Goal: Obtain resource: Download file/media

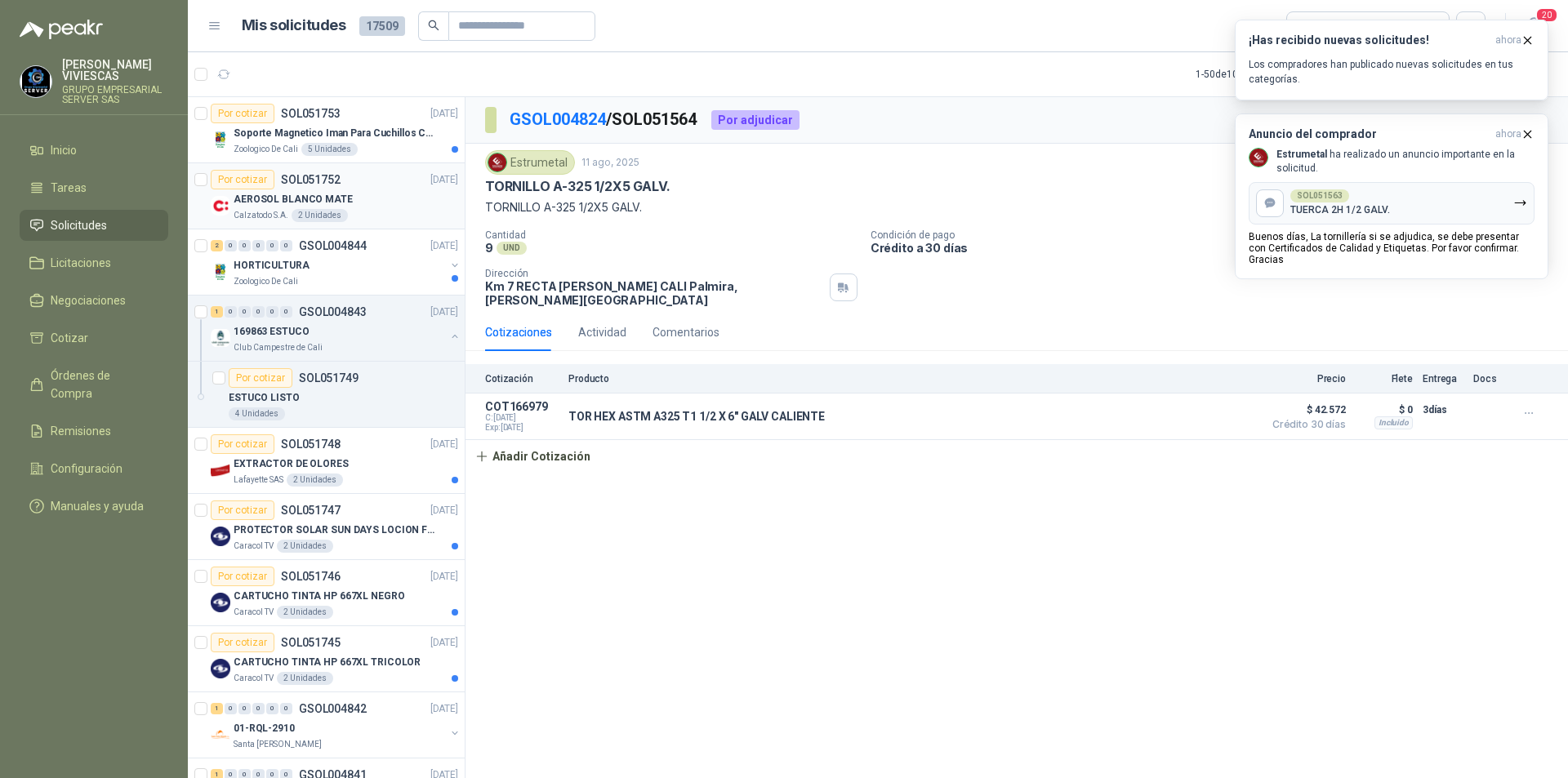
click at [257, 198] on p "AEROSOL BLANCO MATE" at bounding box center [293, 199] width 120 height 15
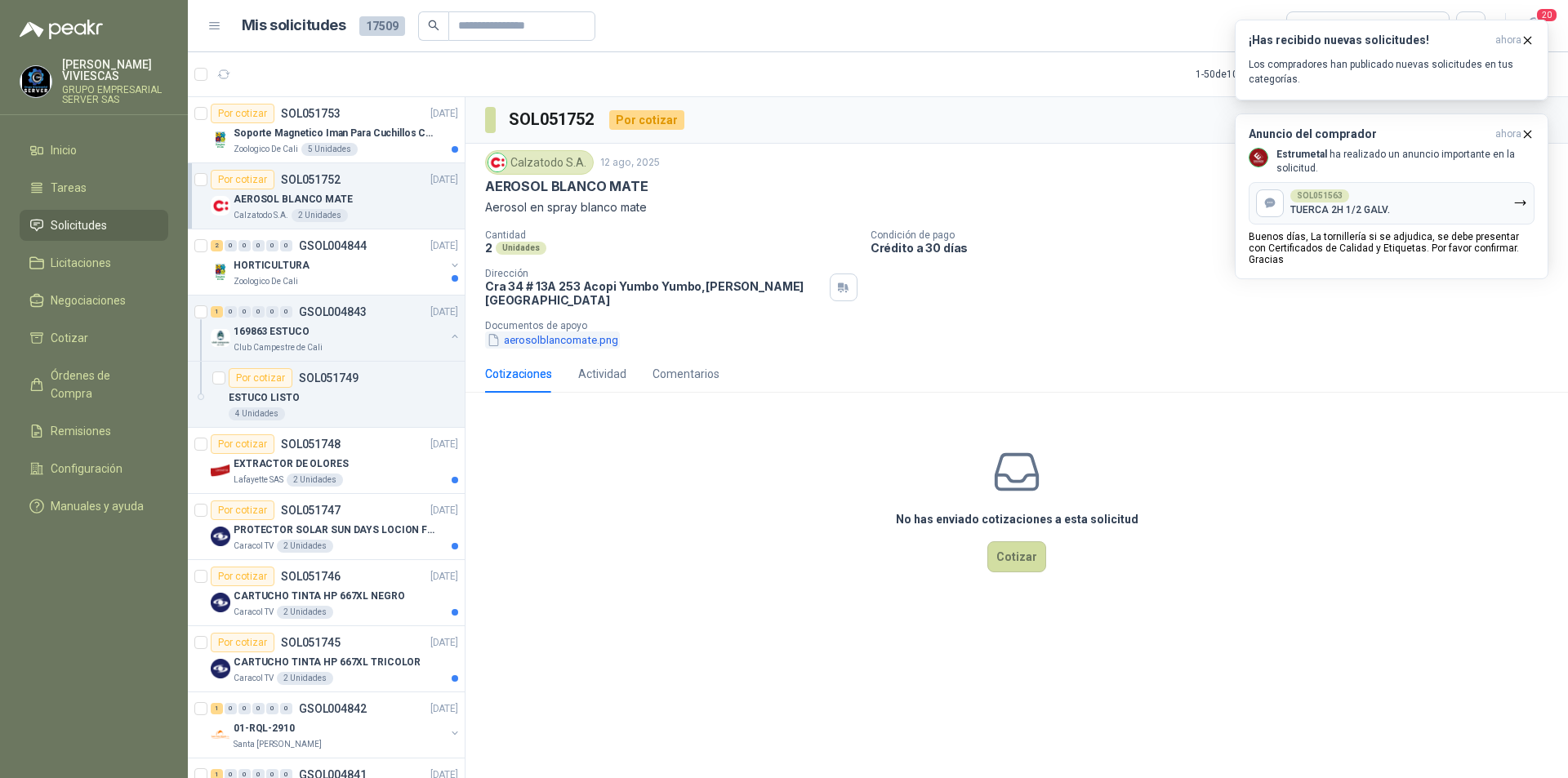
click at [538, 332] on button "aerosolblancomate.png" at bounding box center [552, 340] width 135 height 17
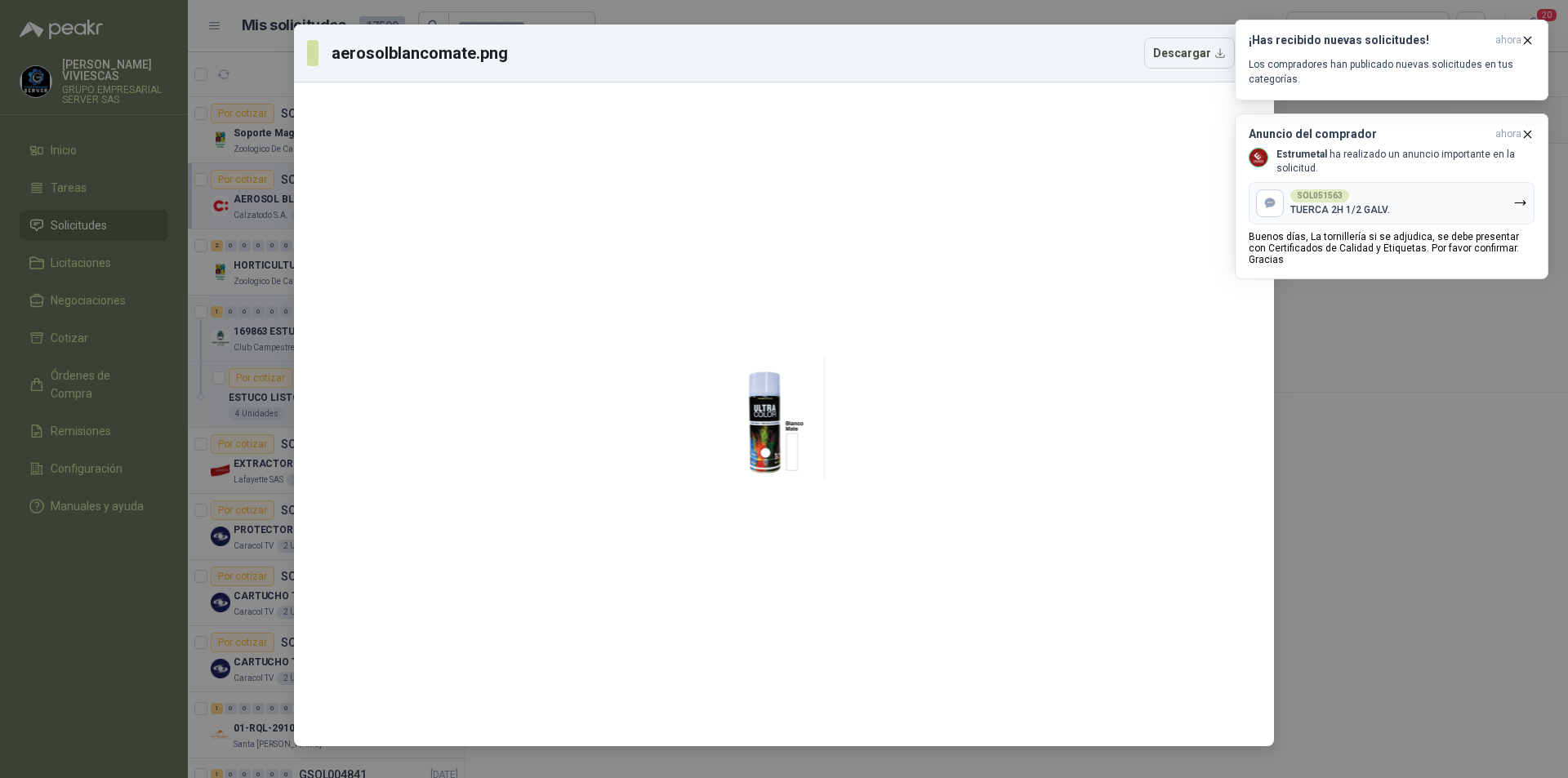
click at [1371, 471] on div "aerosolblancomate.png Descargar" at bounding box center [784, 389] width 1568 height 778
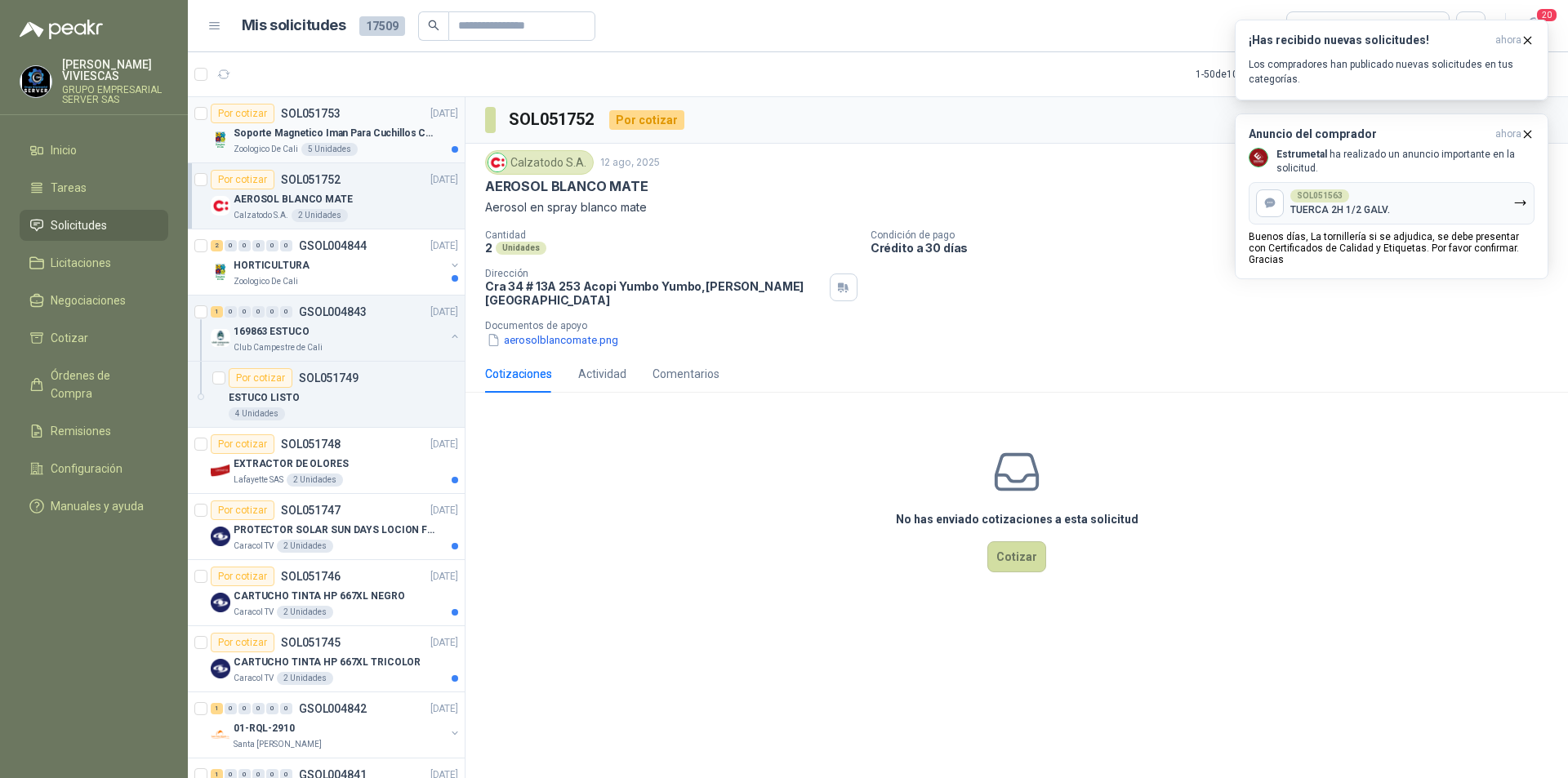
click at [276, 135] on p "Soporte Magnetico Iman Para Cuchillos Cocina 37.5 Cm De Lujo" at bounding box center [335, 133] width 203 height 15
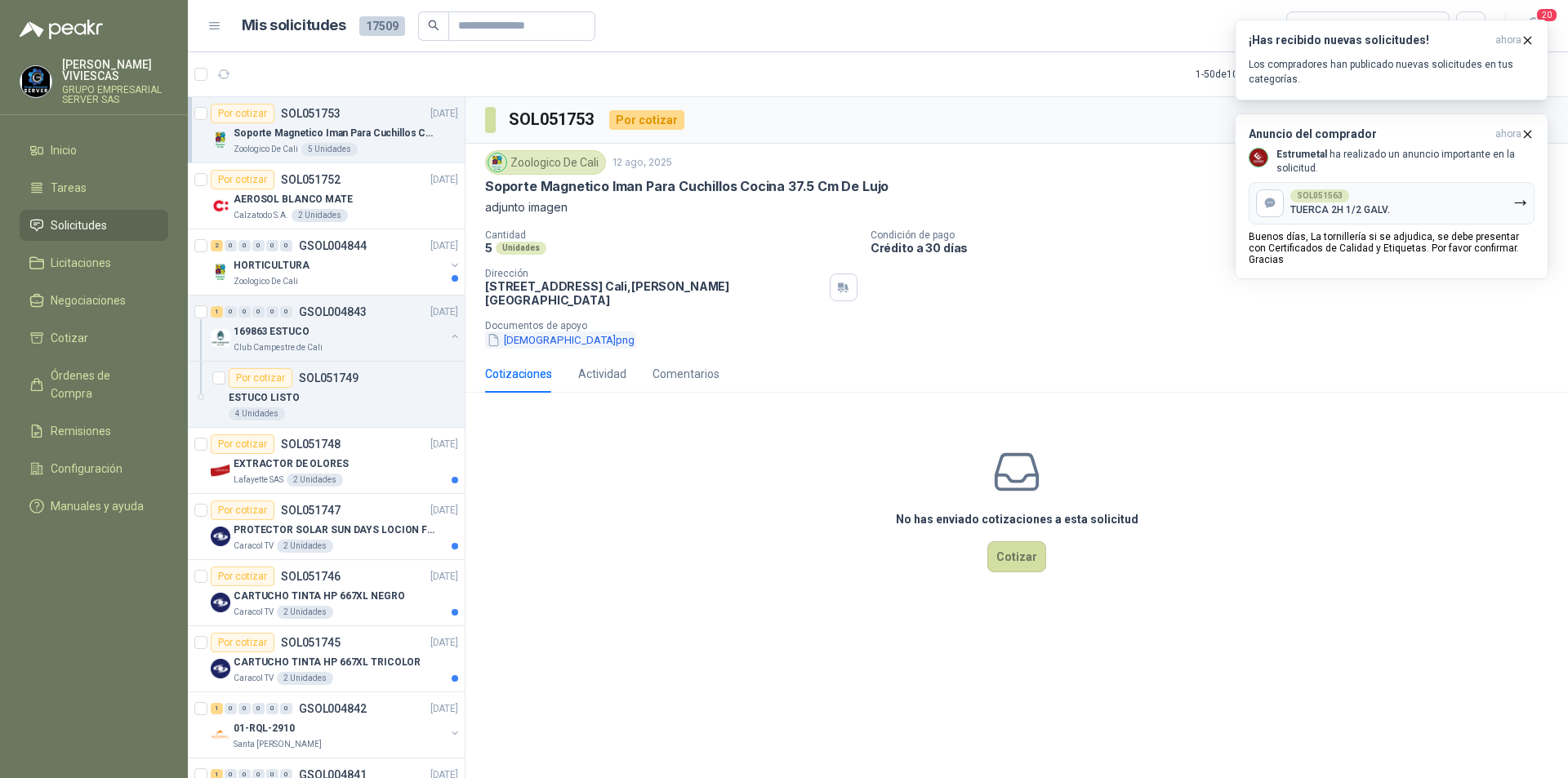
click at [529, 334] on button "[DEMOGRAPHIC_DATA]png" at bounding box center [560, 340] width 151 height 17
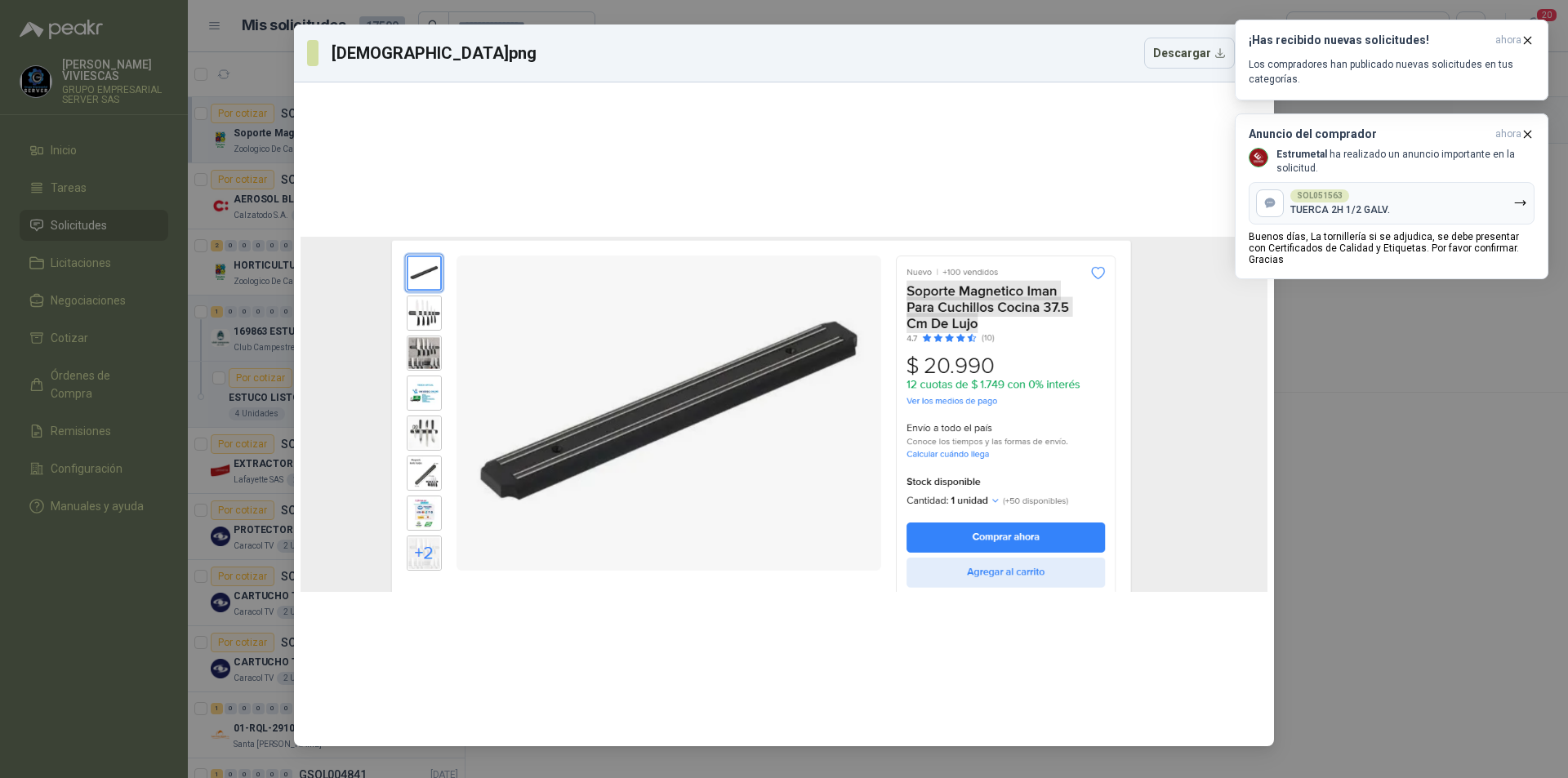
click at [1507, 463] on div "[DEMOGRAPHIC_DATA]png Descargar" at bounding box center [784, 389] width 1568 height 778
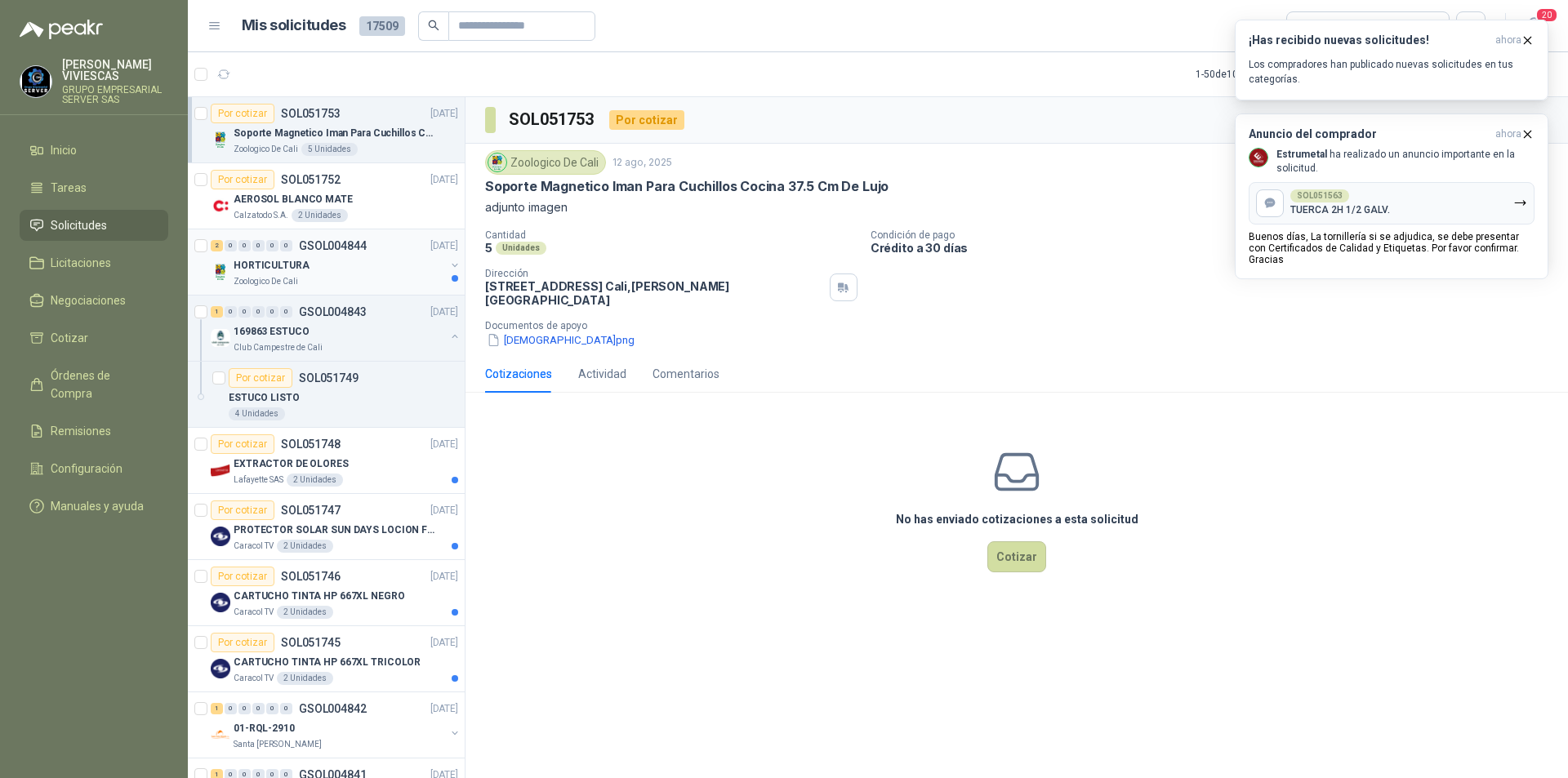
click at [266, 268] on p "HORTICULTURA" at bounding box center [271, 265] width 76 height 15
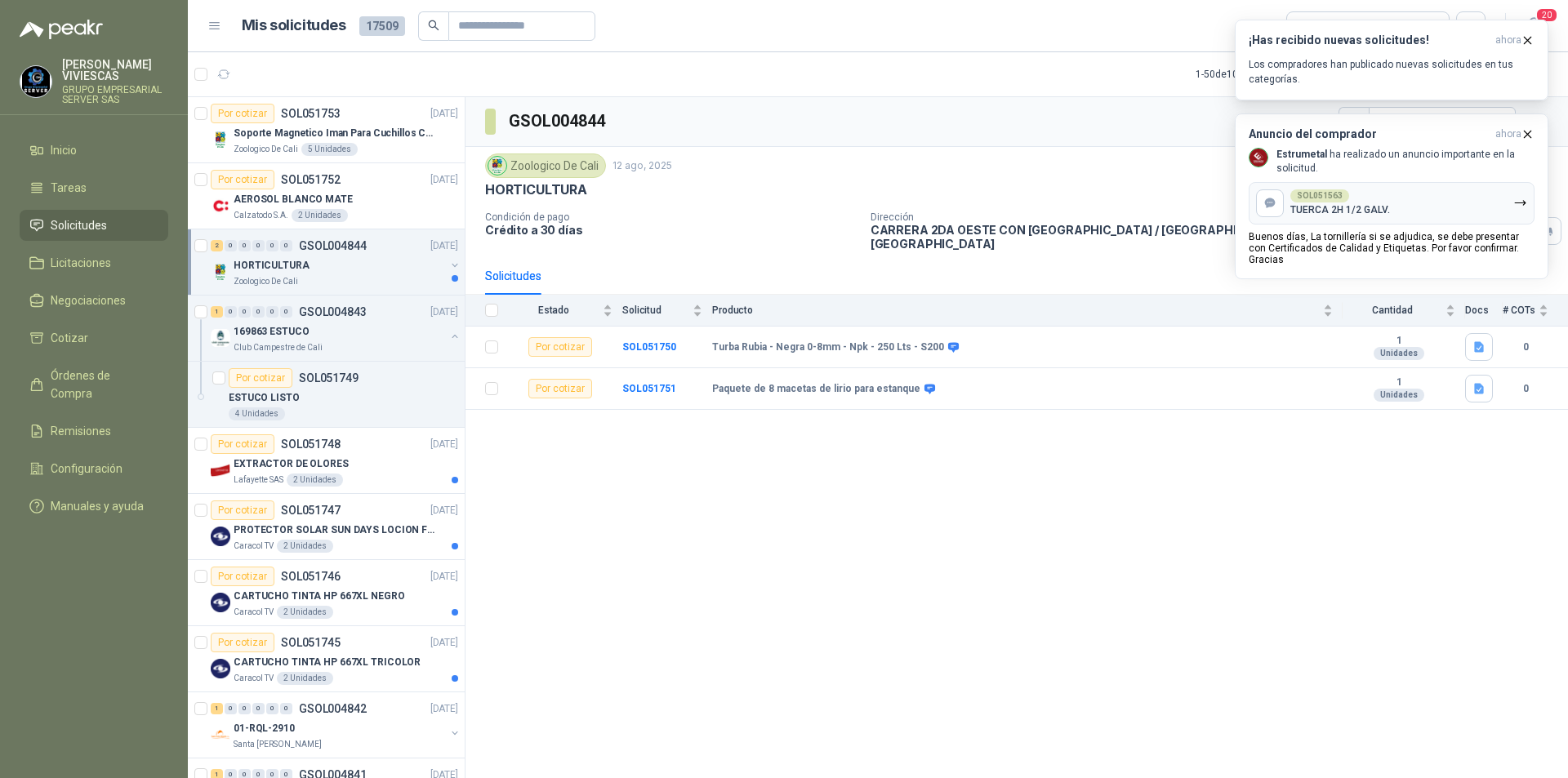
click at [853, 623] on div "GSOL004844 Zoologico De Cali [DATE] HORTICULTURA Condición de pago Crédito a 30…" at bounding box center [1017, 441] width 1102 height 687
